Goal: Find contact information: Find contact information

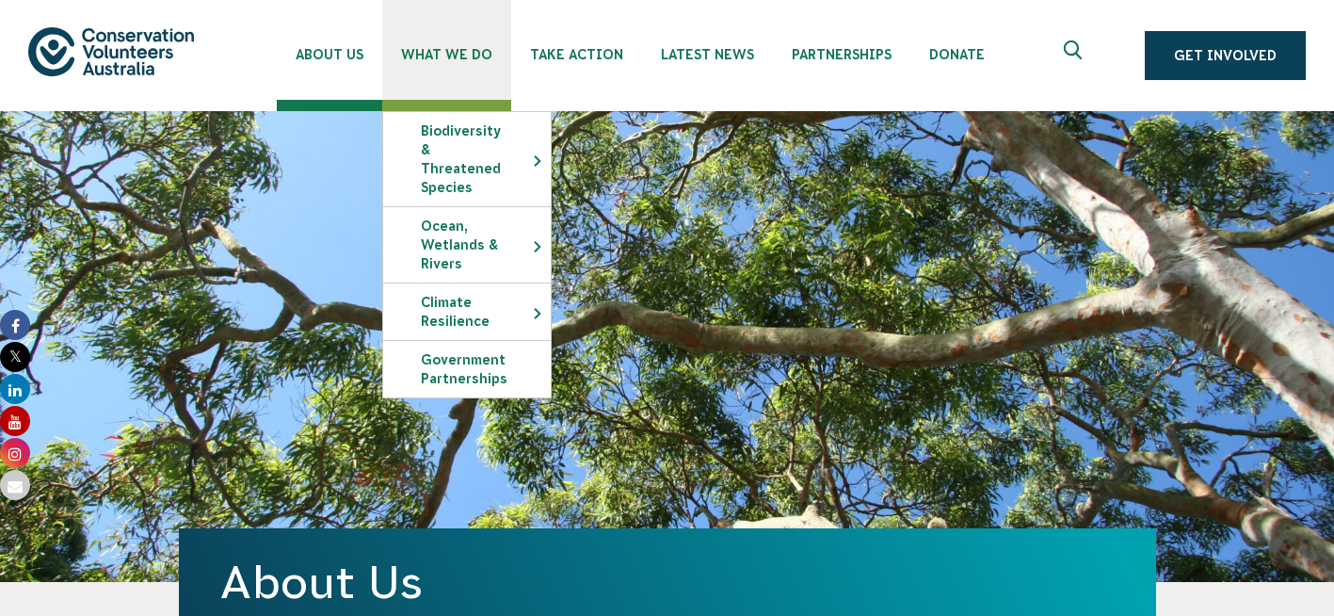
click at [441, 56] on span "What We Do" at bounding box center [446, 54] width 91 height 15
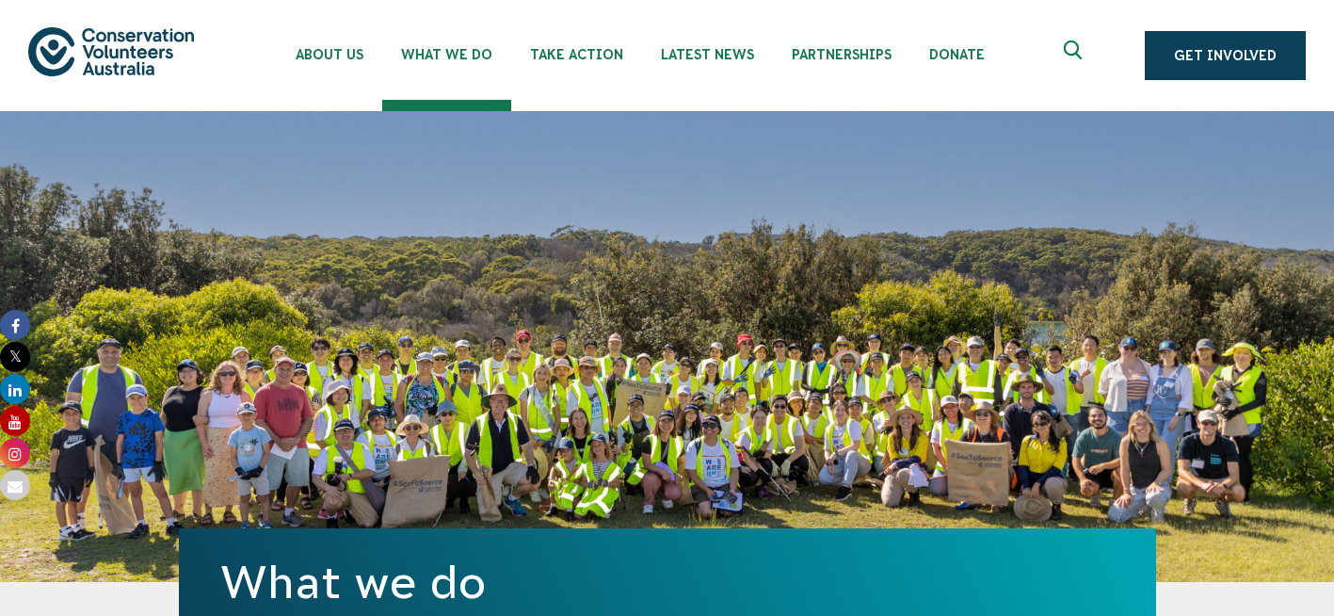
click at [1011, 89] on ul "About Us Our Priorities Reconciliation Impact Our Board Our People Careers CVA …" at bounding box center [687, 55] width 821 height 111
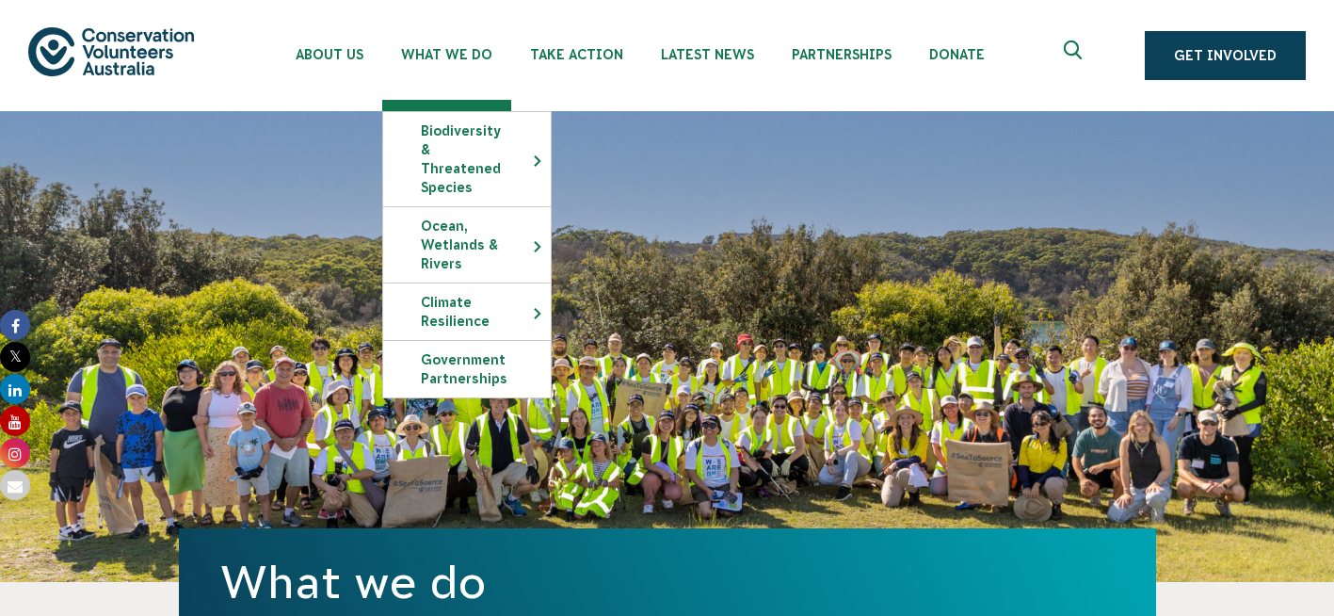
click at [158, 40] on img at bounding box center [111, 51] width 166 height 48
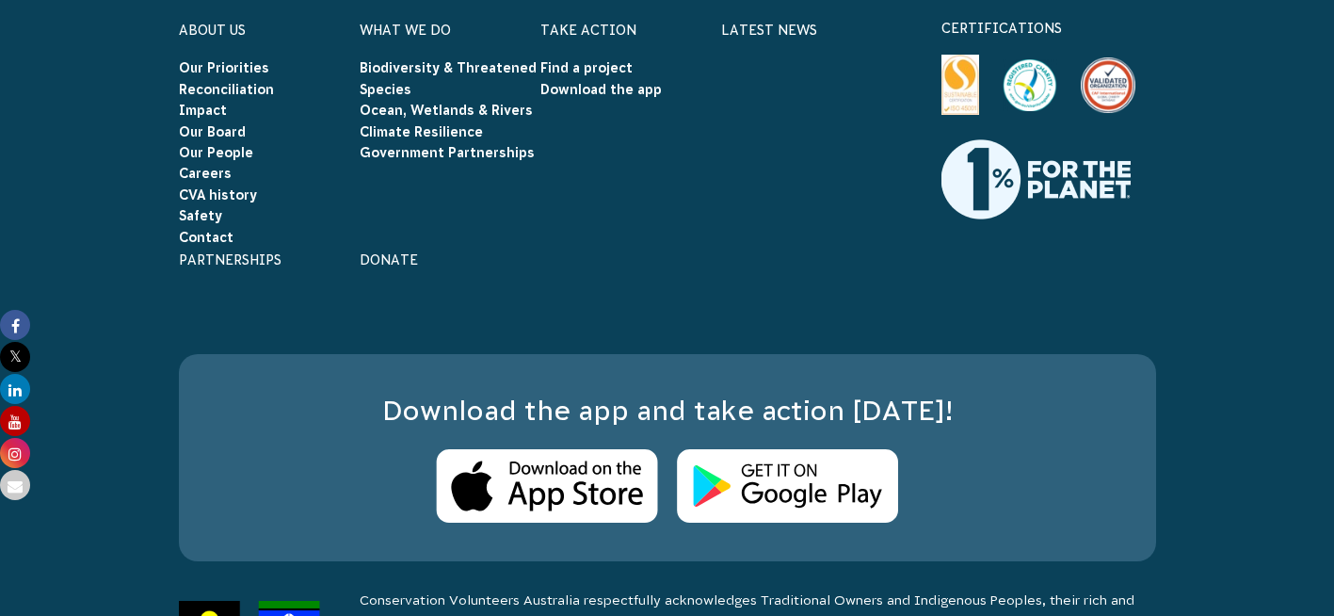
scroll to position [6068, 0]
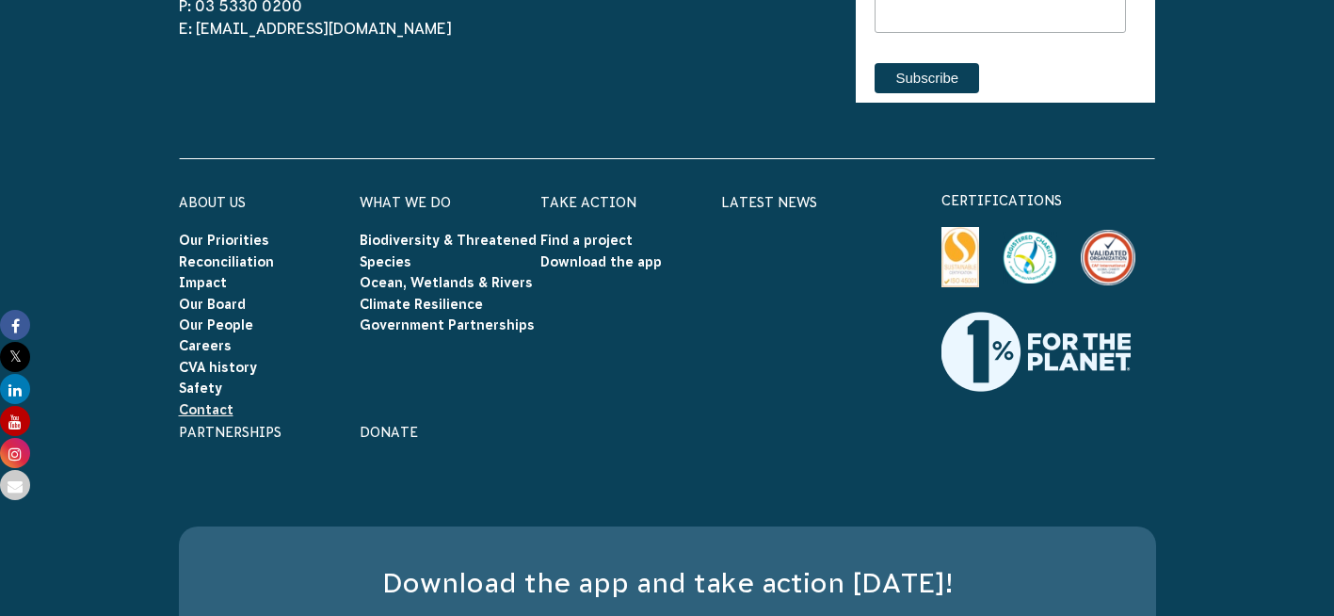
click at [209, 402] on link "Contact" at bounding box center [206, 409] width 55 height 15
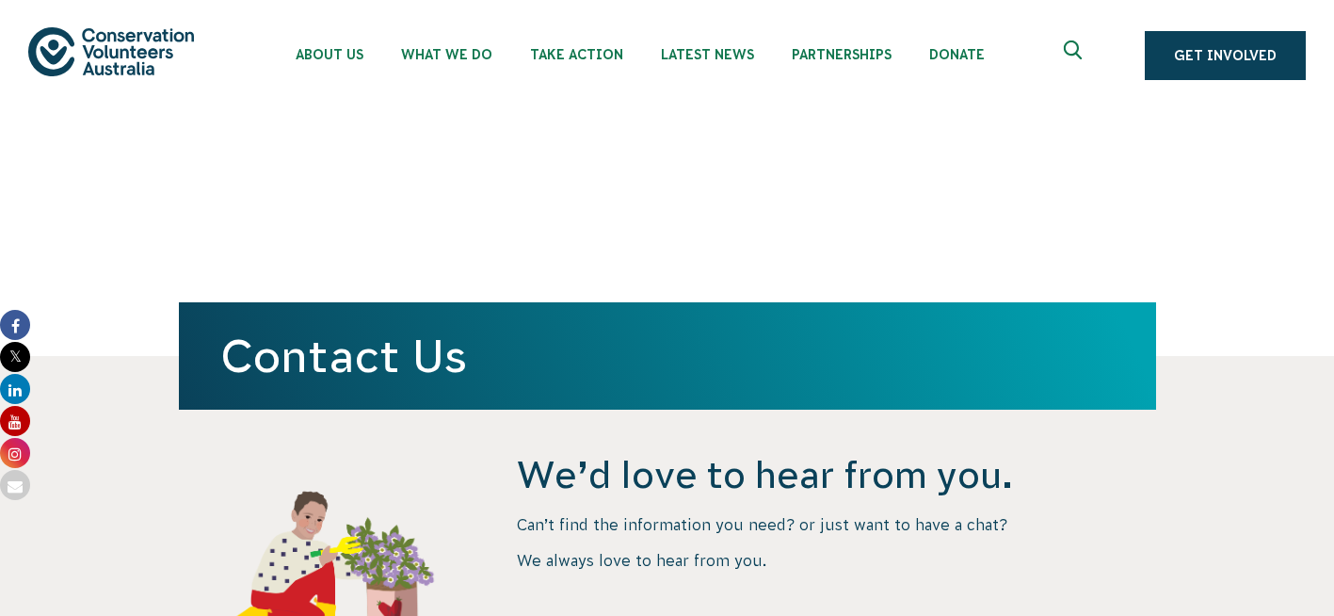
click at [115, 46] on img at bounding box center [111, 51] width 166 height 48
